Goal: Transaction & Acquisition: Purchase product/service

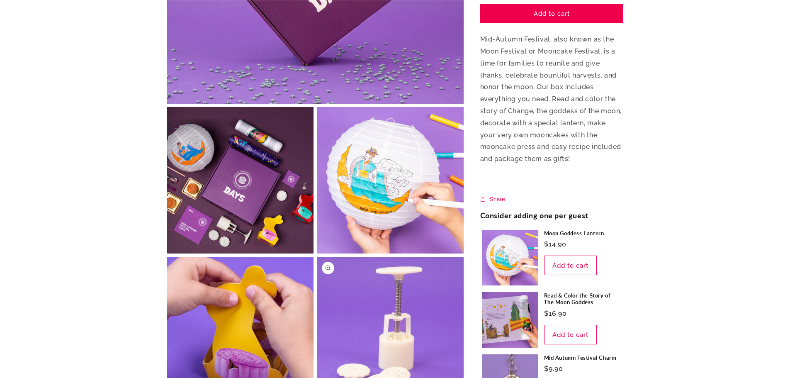
scroll to position [332, 0]
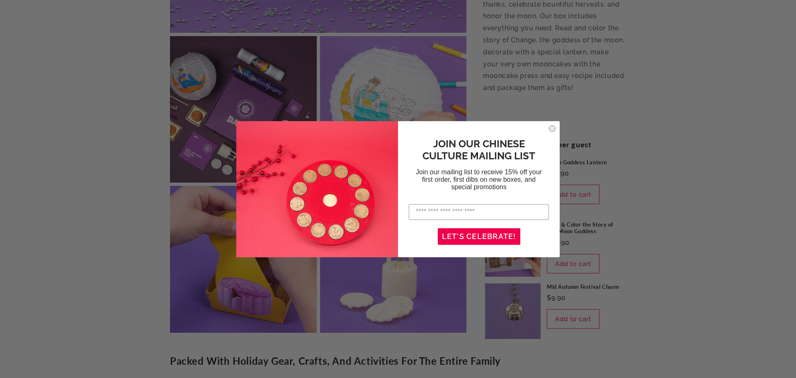
click at [553, 127] on circle "Close dialog" at bounding box center [553, 128] width 8 height 8
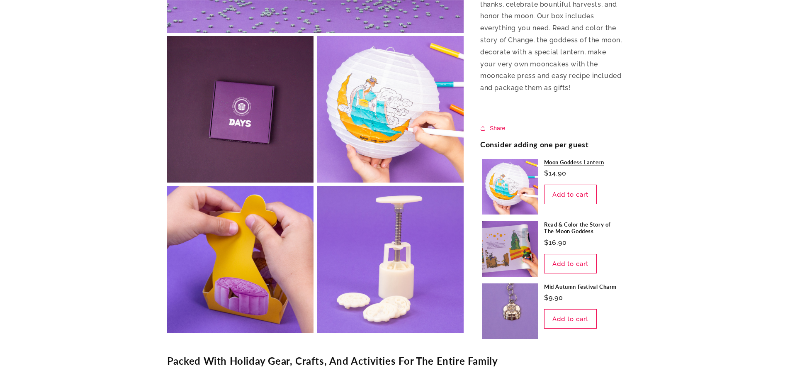
click at [544, 166] on link "Moon Goddess Lantern" at bounding box center [582, 162] width 77 height 7
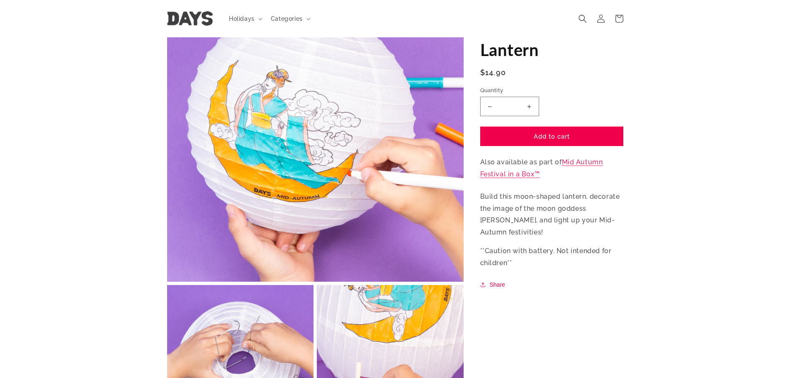
scroll to position [41, 0]
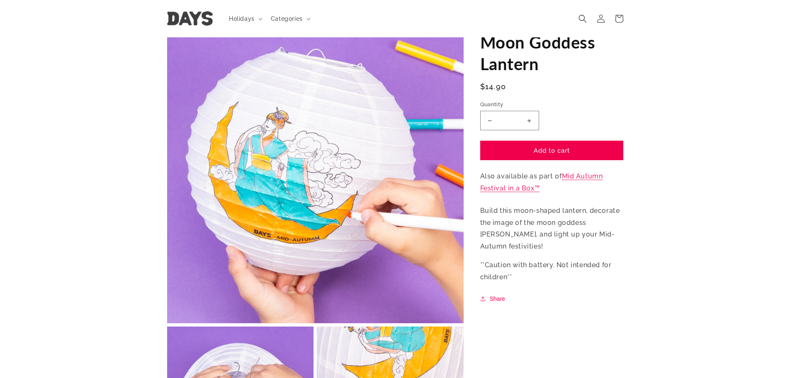
drag, startPoint x: 766, startPoint y: 178, endPoint x: 755, endPoint y: 165, distance: 17.1
click at [764, 178] on section "Skip to product information Open media 1 in modal Open media 2 in modal Open me…" at bounding box center [395, 324] width 790 height 625
